Goal: Task Accomplishment & Management: Use online tool/utility

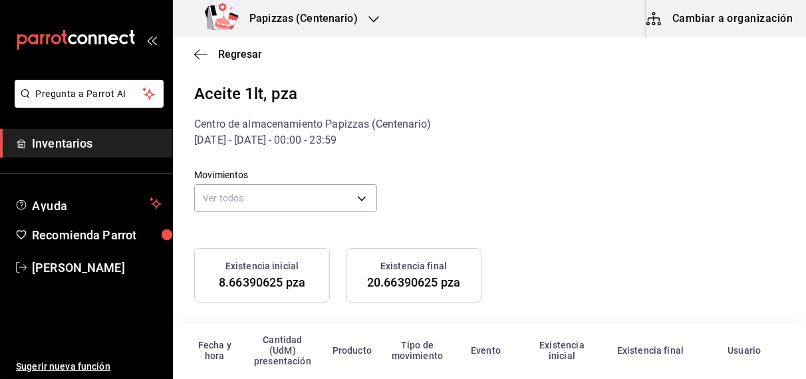
scroll to position [92, 0]
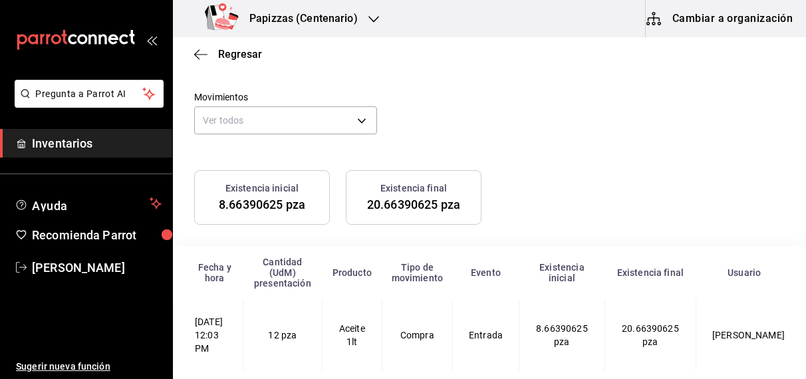
click at [374, 21] on icon "button" at bounding box center [374, 19] width 11 height 11
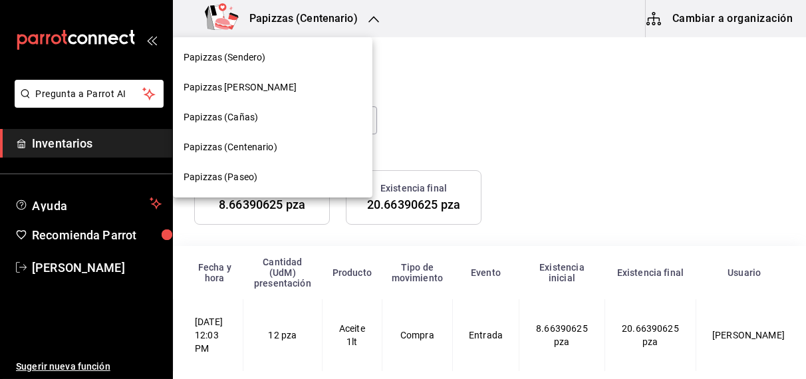
click at [239, 120] on span "Papizzas (Cañas)" at bounding box center [221, 117] width 75 height 14
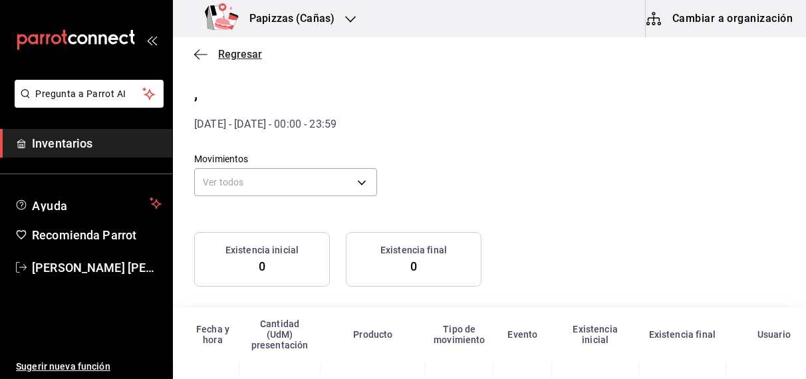
click at [240, 55] on span "Regresar" at bounding box center [240, 54] width 44 height 13
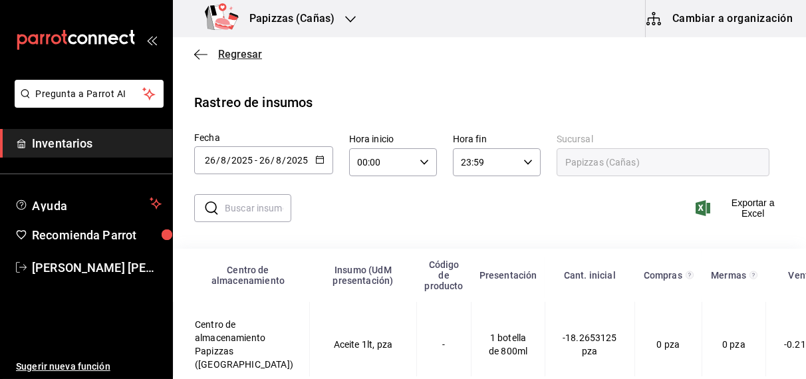
click at [240, 55] on span "Regresar" at bounding box center [240, 54] width 44 height 13
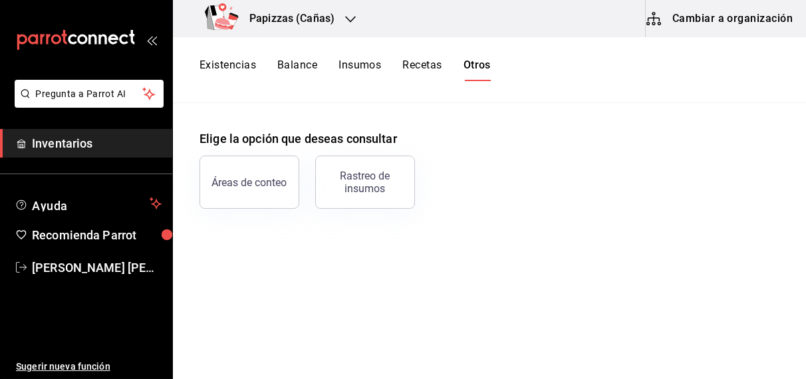
click at [239, 76] on button "Existencias" at bounding box center [228, 70] width 57 height 23
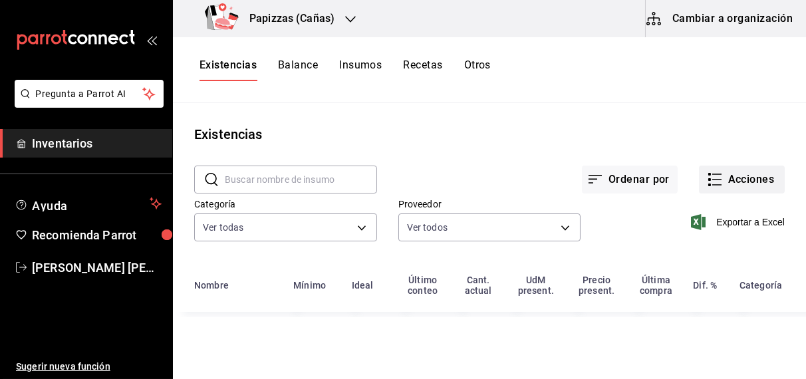
click at [739, 182] on button "Acciones" at bounding box center [742, 180] width 86 height 28
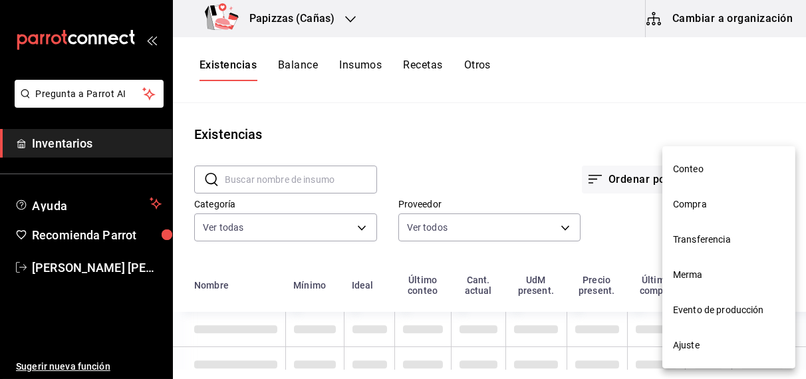
click at [698, 283] on li "Merma" at bounding box center [729, 274] width 133 height 35
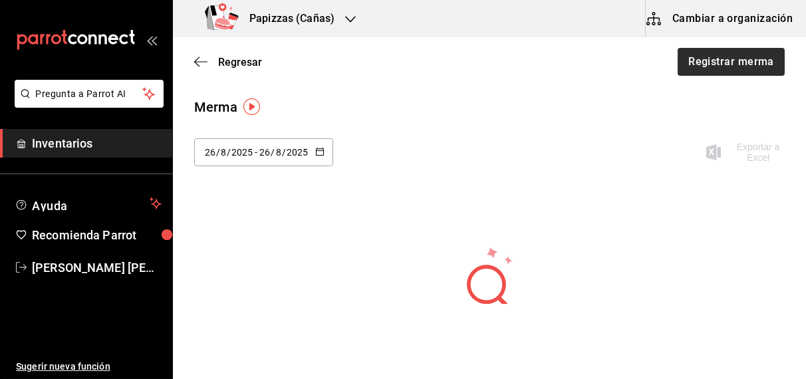
click at [735, 59] on button "Registrar merma" at bounding box center [731, 62] width 107 height 28
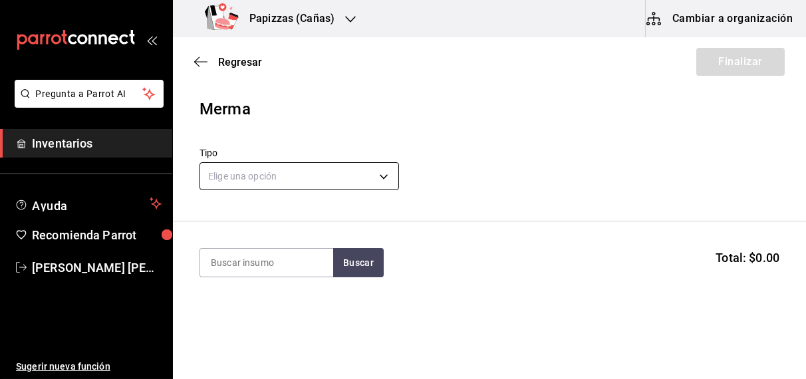
click at [291, 186] on body "Pregunta a Parrot AI Inventarios Ayuda Recomienda Parrot [PERSON_NAME] [PERSON_…" at bounding box center [403, 152] width 806 height 304
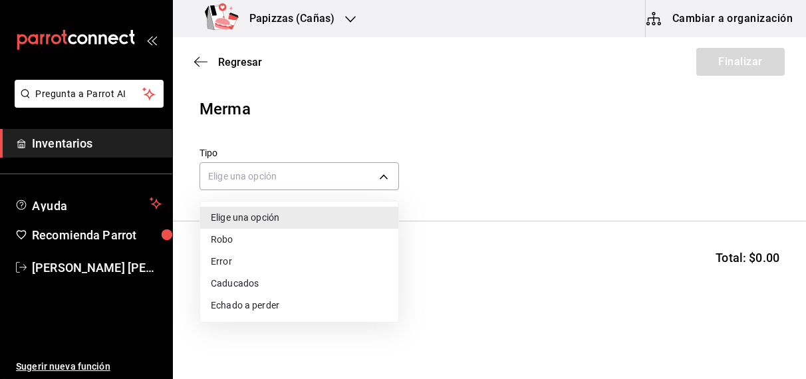
click at [241, 304] on li "Echado a perder" at bounding box center [299, 306] width 198 height 22
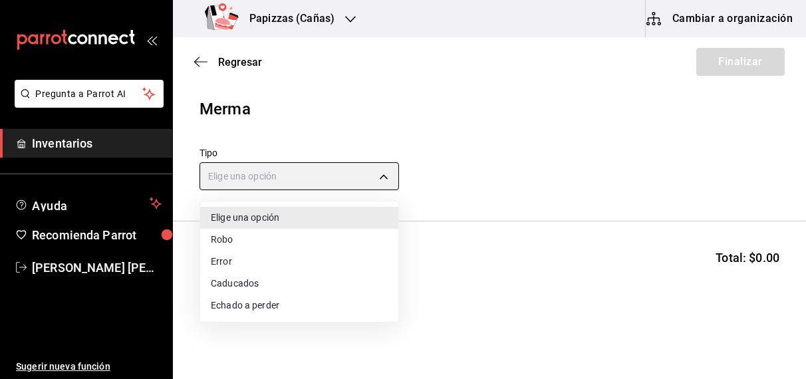
type input "SPOILED"
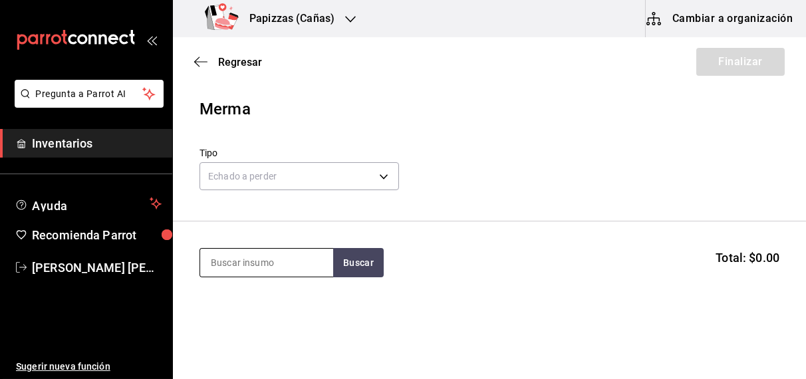
click at [245, 263] on input at bounding box center [266, 263] width 133 height 28
type input "aceite"
click at [259, 311] on div "1 botella de 800ml - CEDIS" at bounding box center [264, 316] width 109 height 14
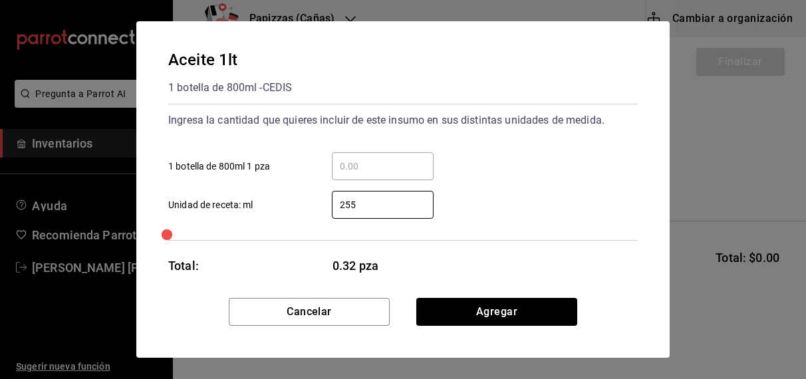
type input "255"
click button "Agregar" at bounding box center [496, 312] width 161 height 28
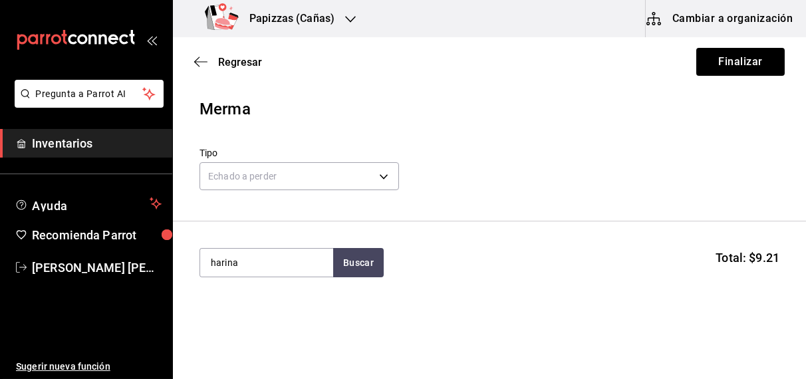
type input "harina"
click at [250, 314] on div "1 saco de 25kg - CEDIS" at bounding box center [258, 316] width 96 height 14
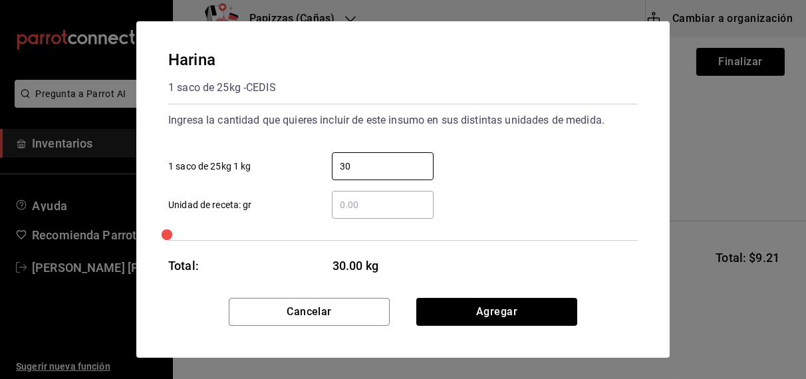
type input "3"
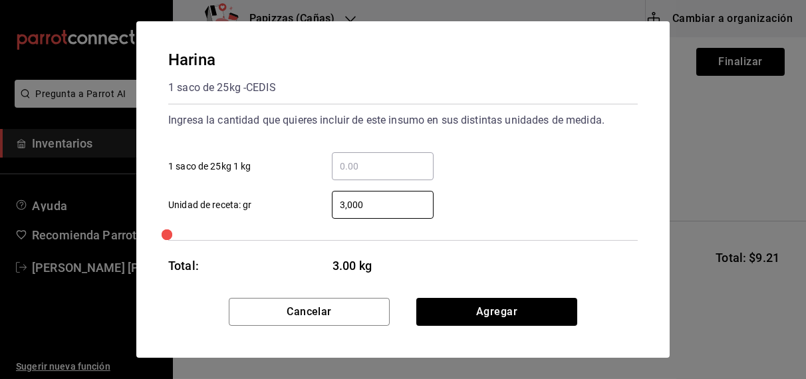
type input "3,000"
click button "Agregar" at bounding box center [496, 312] width 161 height 28
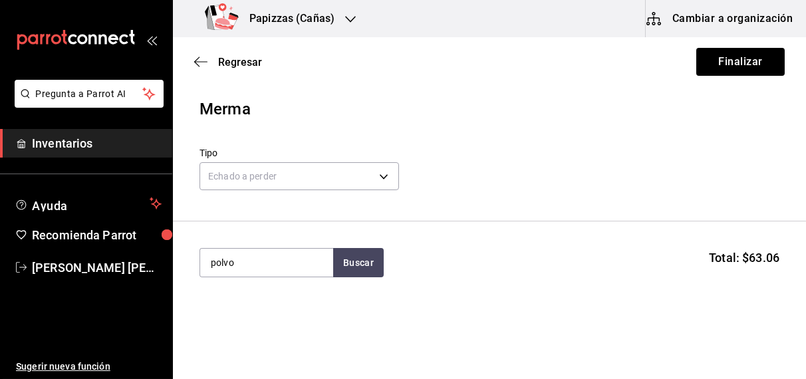
type input "polvo"
click at [239, 311] on div "pz - MC" at bounding box center [225, 316] width 31 height 14
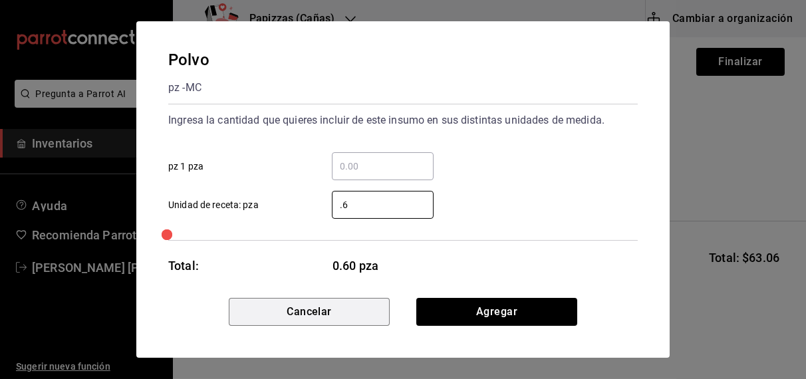
type input "0.6"
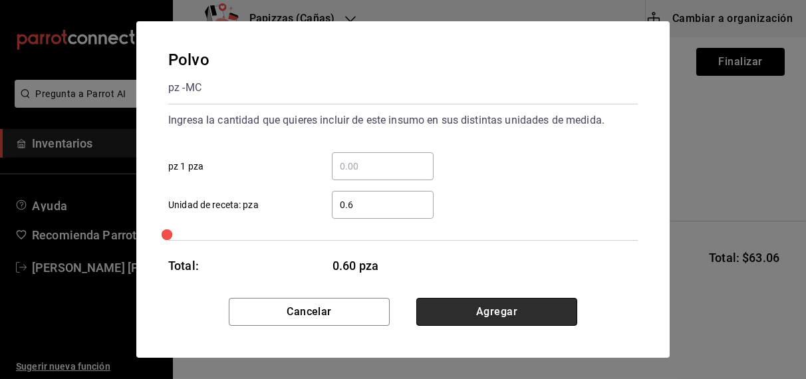
click at [484, 311] on button "Agregar" at bounding box center [496, 312] width 161 height 28
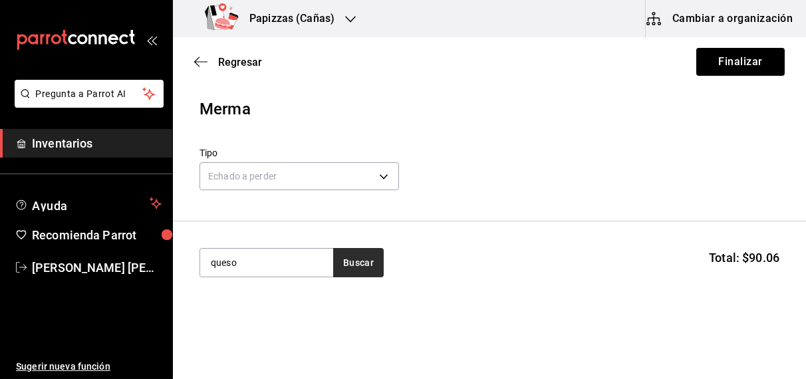
type input "queso"
click at [361, 268] on button "Buscar" at bounding box center [358, 262] width 51 height 29
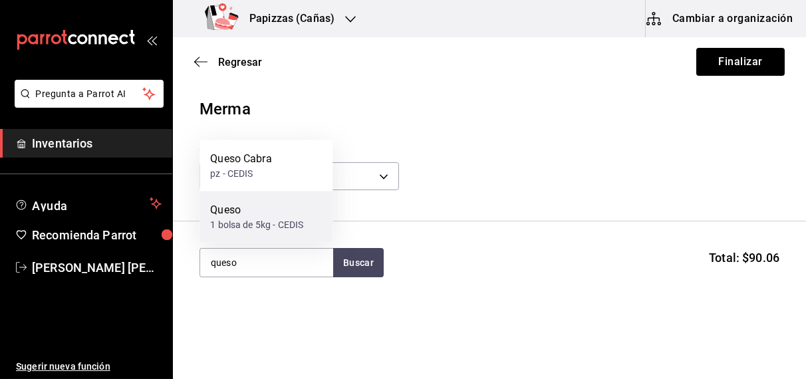
click at [239, 218] on div "1 bolsa de 5kg - CEDIS" at bounding box center [256, 225] width 93 height 14
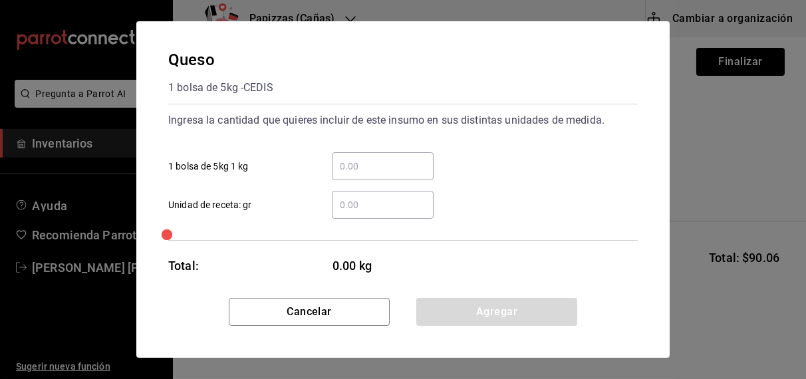
click at [368, 206] on input "​ Unidad de receta: gr" at bounding box center [383, 205] width 102 height 16
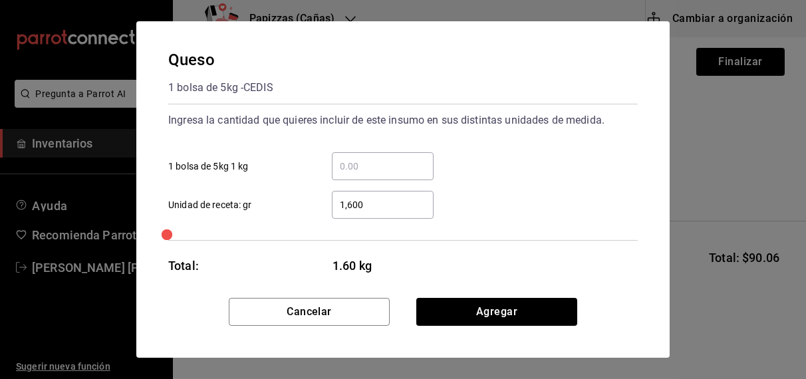
type input "1,600"
click button "Agregar" at bounding box center [496, 312] width 161 height 28
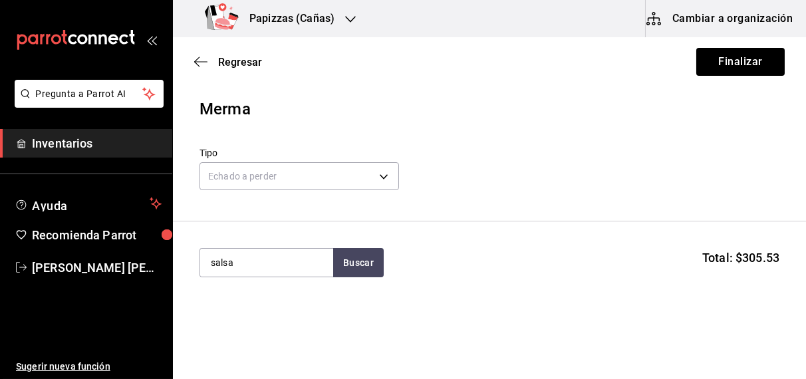
type input "salsa"
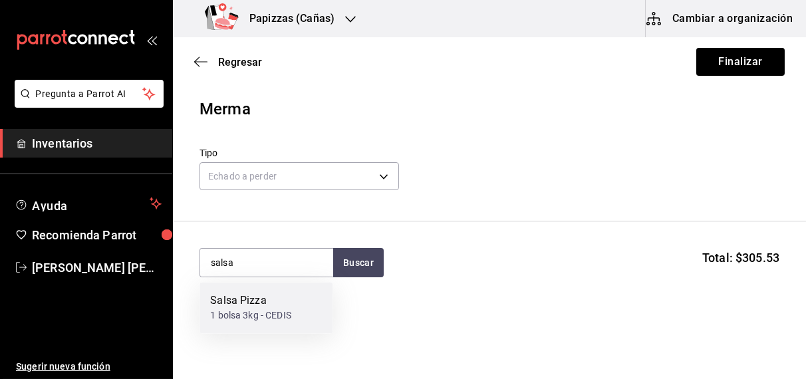
click at [238, 308] on div "Salsa Pizza" at bounding box center [250, 301] width 81 height 16
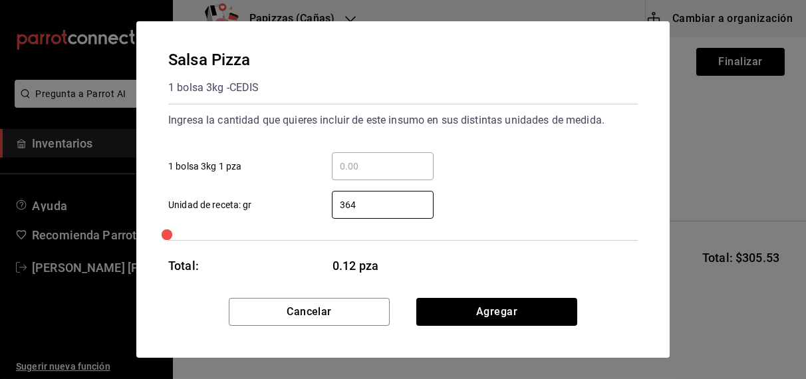
type input "3,640"
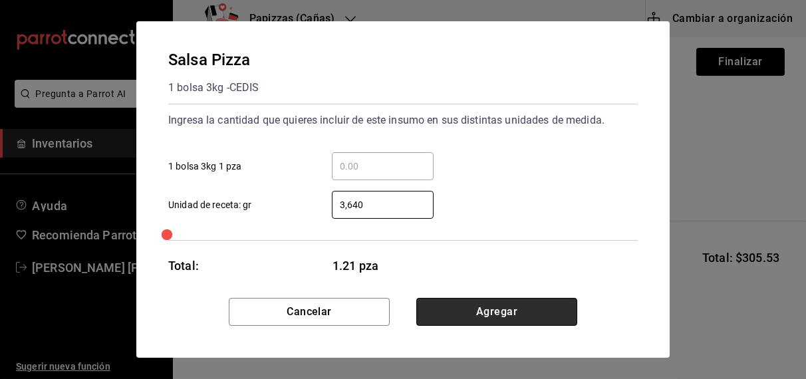
click at [496, 312] on button "Agregar" at bounding box center [496, 312] width 161 height 28
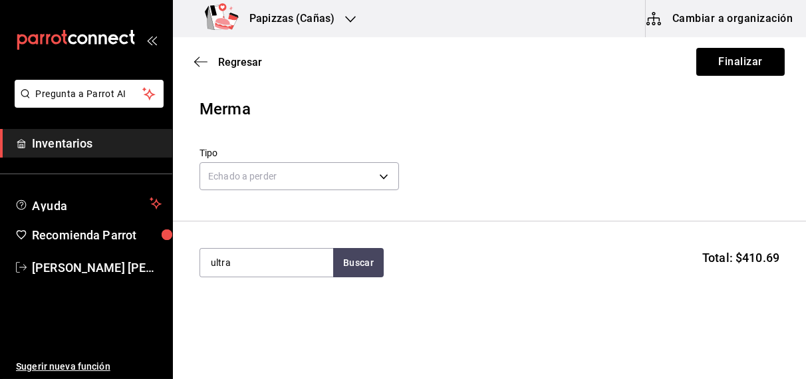
type input "ultra"
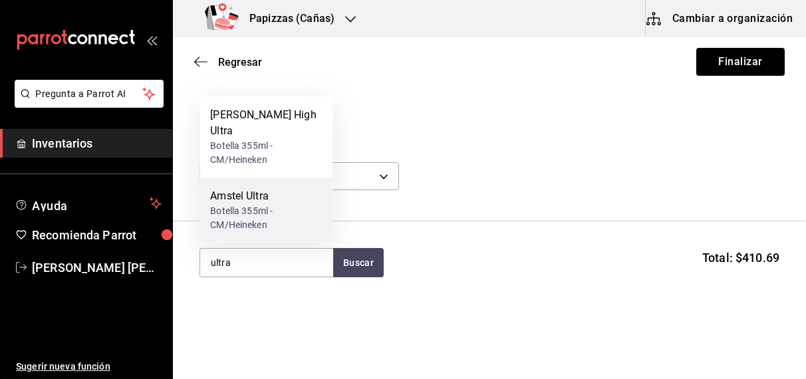
click at [251, 214] on div "Botella 355ml - CM/Heineken" at bounding box center [266, 218] width 112 height 28
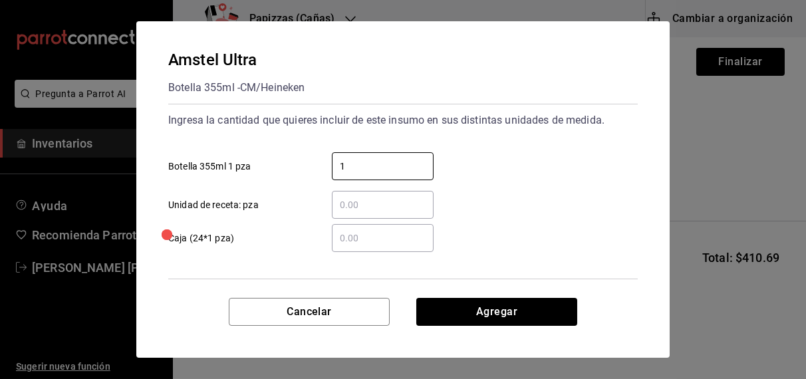
type input "1"
click button "Agregar" at bounding box center [496, 312] width 161 height 28
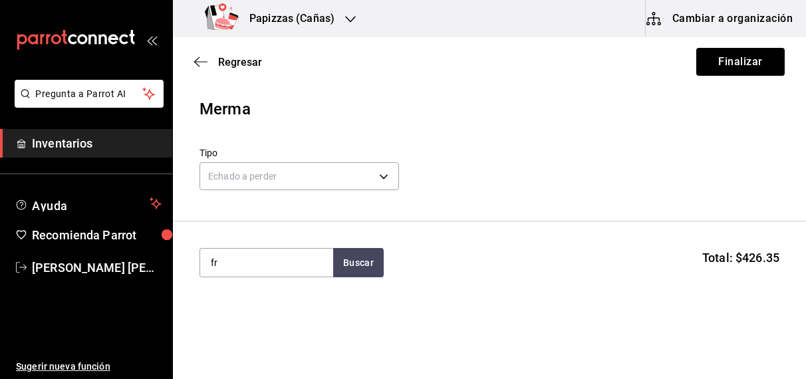
type input "f"
type input "sazonadas"
click at [265, 318] on div "1 bolsa de 2.27kg - CEDIS" at bounding box center [263, 316] width 106 height 14
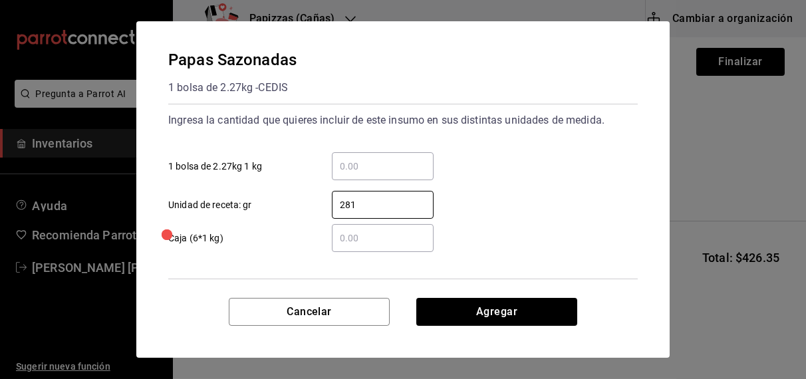
scroll to position [52, 0]
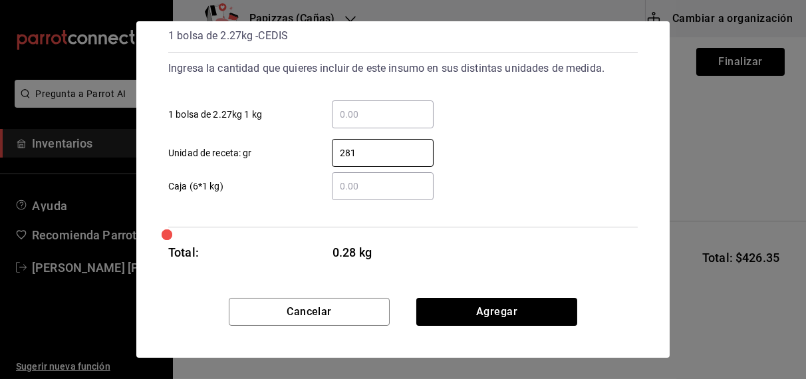
type input "281"
click at [508, 308] on button "Agregar" at bounding box center [496, 312] width 161 height 28
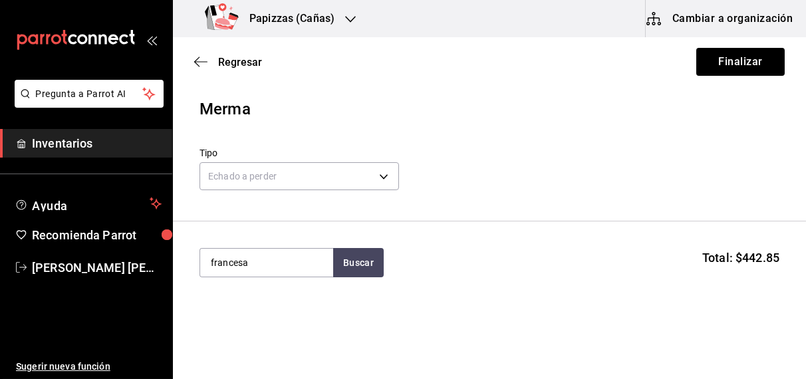
type input "francesa"
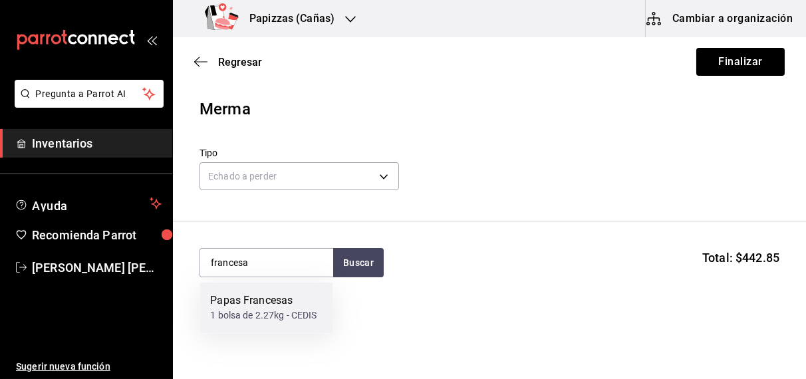
click at [255, 319] on div "1 bolsa de 2.27kg - CEDIS" at bounding box center [263, 316] width 106 height 14
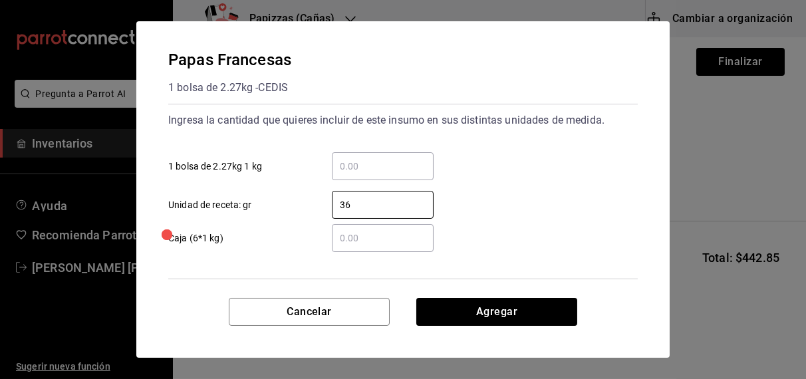
type input "367"
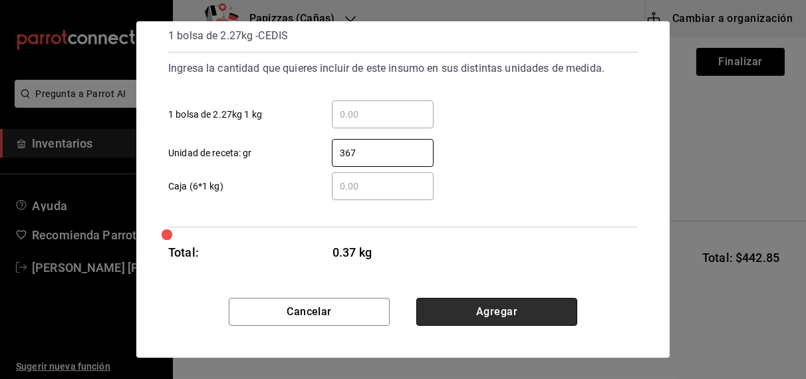
click at [492, 310] on button "Agregar" at bounding box center [496, 312] width 161 height 28
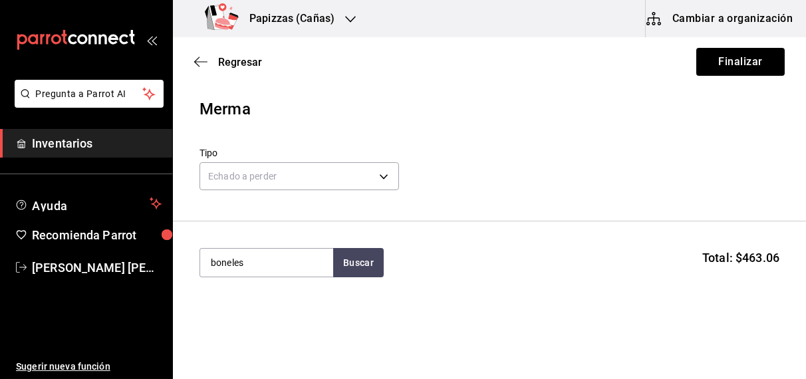
type input "boneles"
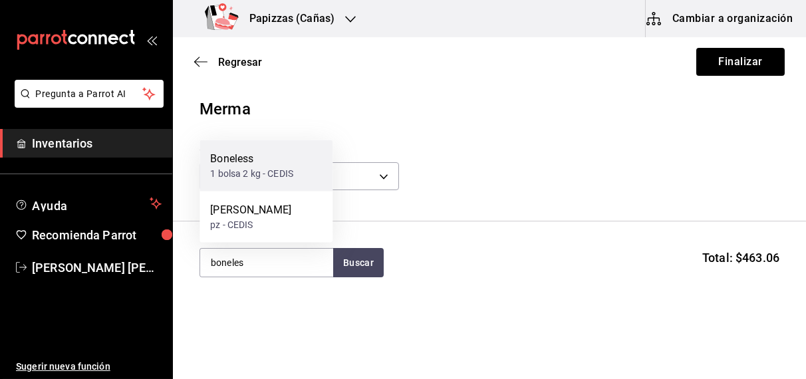
click at [263, 182] on div "Boneless 1 bolsa 2 kg - CEDIS" at bounding box center [266, 165] width 133 height 51
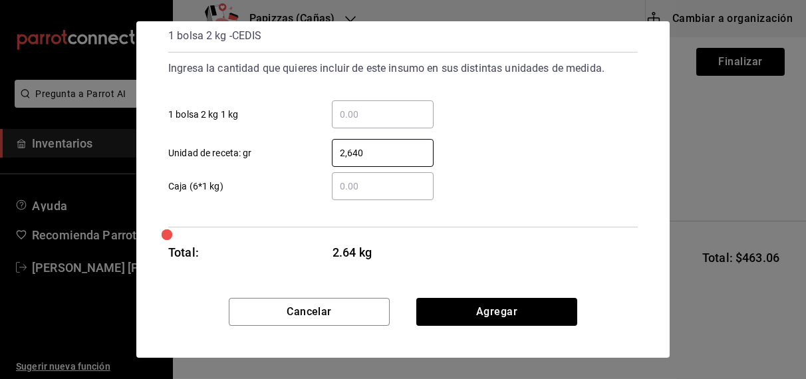
type input "2,640"
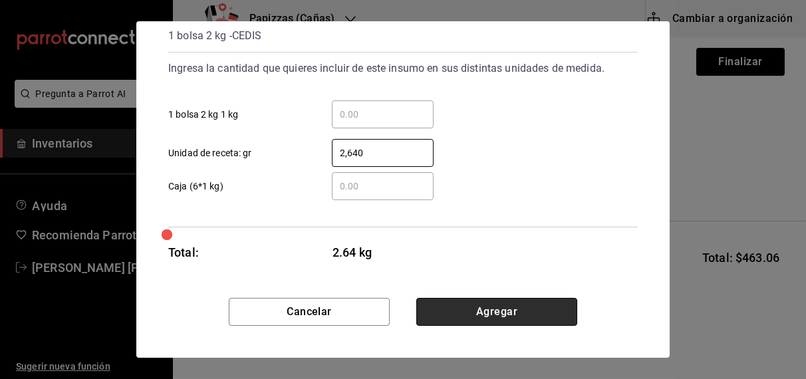
click at [508, 315] on button "Agregar" at bounding box center [496, 312] width 161 height 28
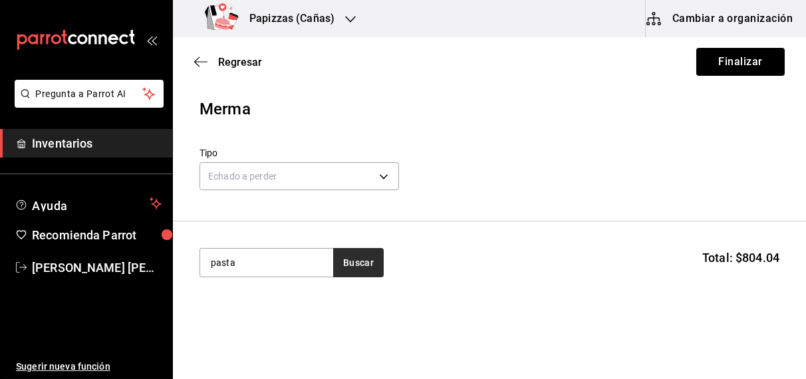
type input "pasta"
click at [370, 269] on button "Buscar" at bounding box center [358, 262] width 51 height 29
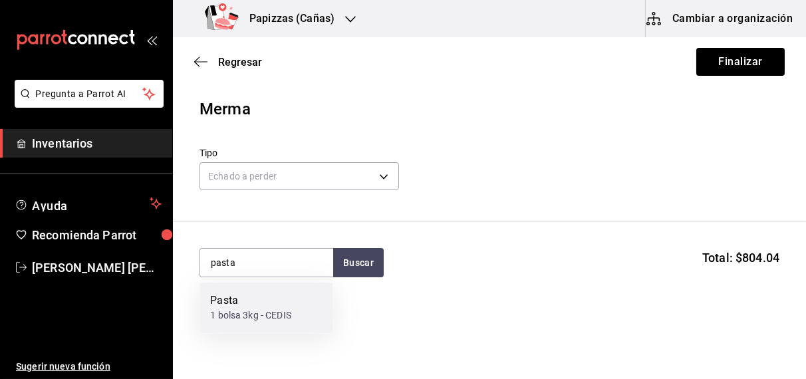
click at [245, 315] on div "1 bolsa 3kg - CEDIS" at bounding box center [250, 316] width 81 height 14
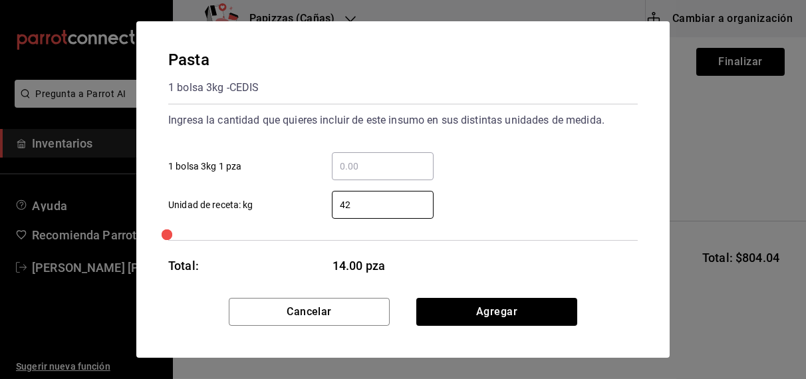
type input "4"
type input "0.42"
click button "Agregar" at bounding box center [496, 312] width 161 height 28
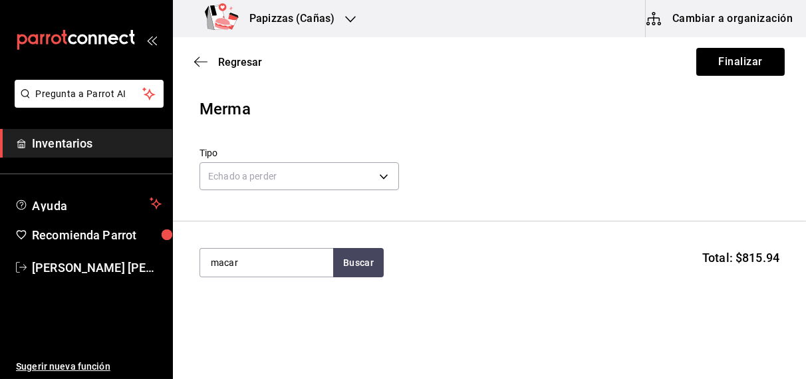
type input "macar"
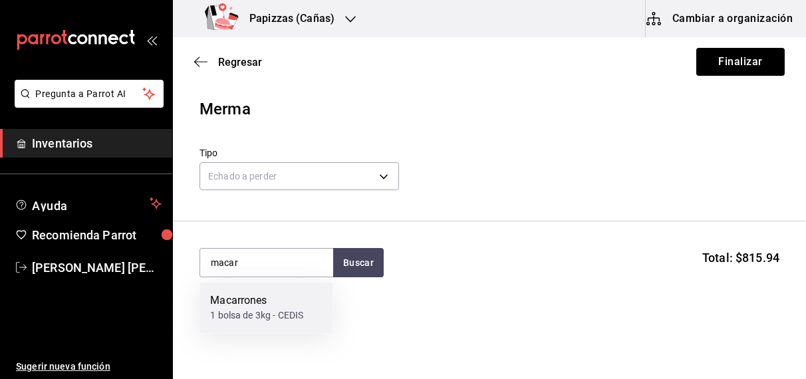
click at [239, 317] on div "1 bolsa de 3kg - CEDIS" at bounding box center [256, 316] width 93 height 14
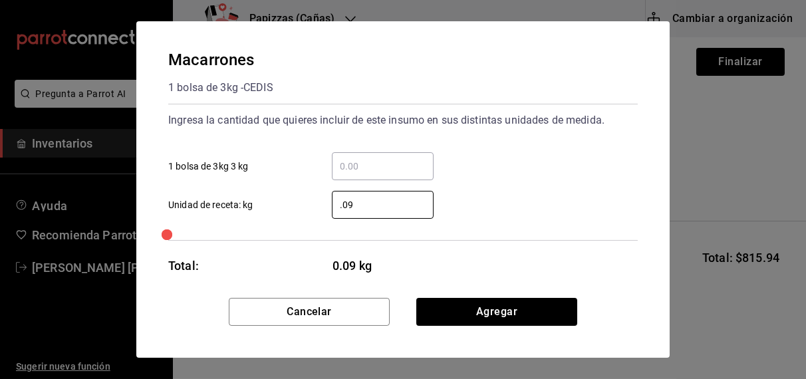
type input ".09"
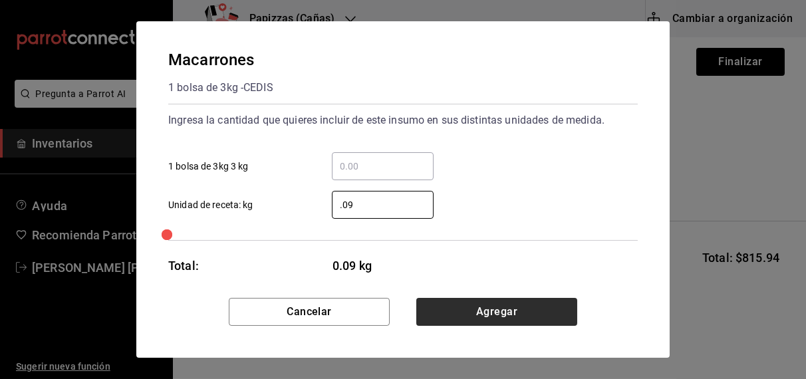
click at [482, 321] on button "Agregar" at bounding box center [496, 312] width 161 height 28
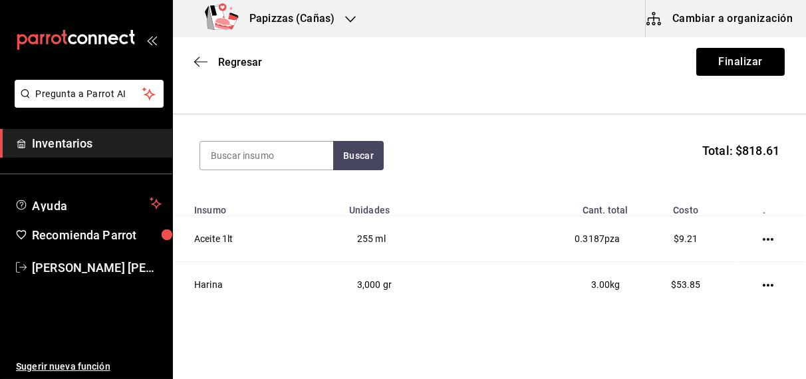
scroll to position [105, 0]
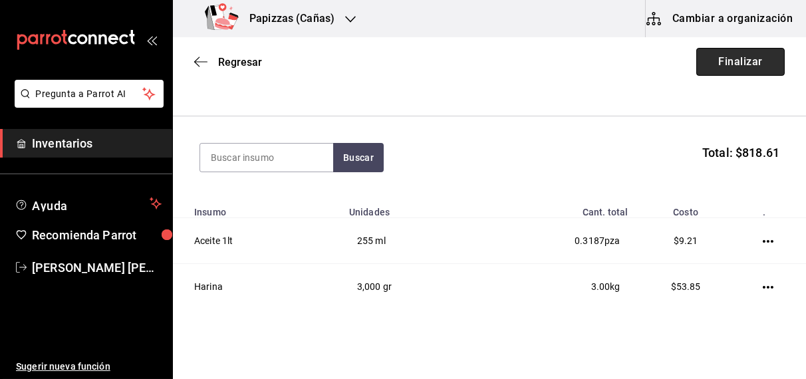
click at [732, 60] on button "Finalizar" at bounding box center [740, 62] width 88 height 28
